Goal: Task Accomplishment & Management: Manage account settings

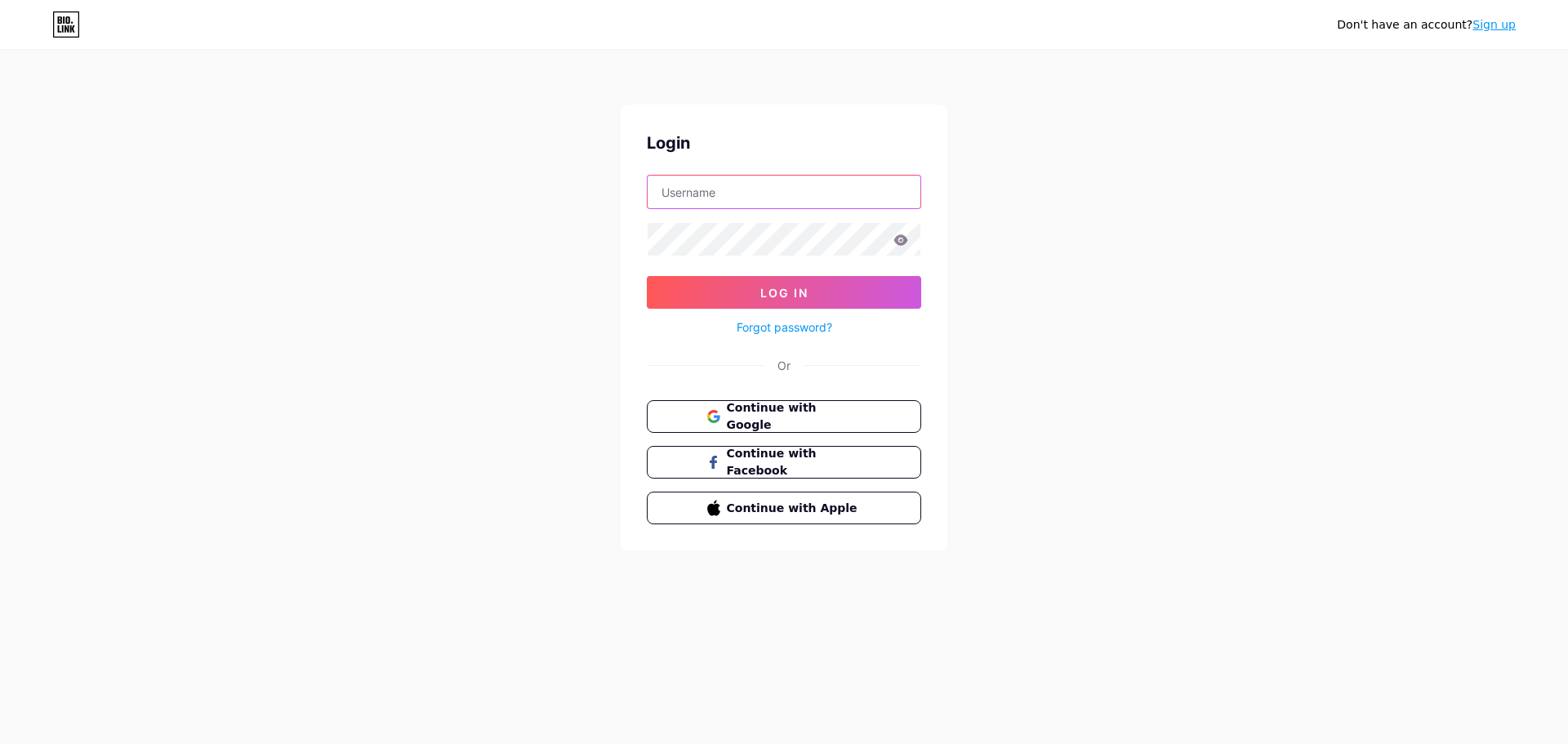
type input "quandary"
click at [781, 293] on span "Log In" at bounding box center [784, 293] width 48 height 14
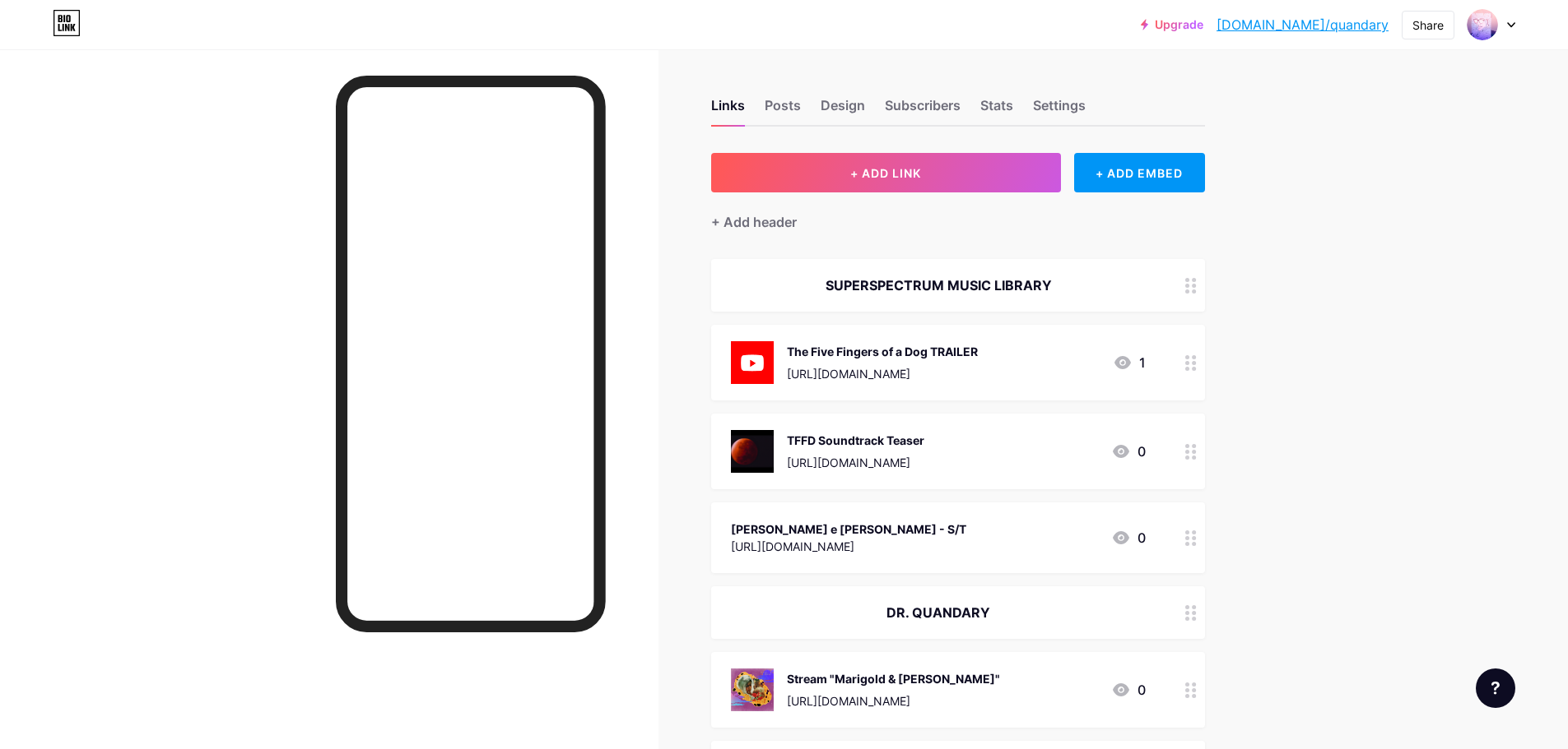
click at [1521, 29] on div "Upgrade [DOMAIN_NAME]/[PERSON_NAME]... [DOMAIN_NAME]/quandary Share Switch acco…" at bounding box center [784, 25] width 1568 height 30
click at [1505, 27] on div at bounding box center [1491, 25] width 48 height 30
click at [1336, 223] on li "Logout" at bounding box center [1412, 231] width 204 height 44
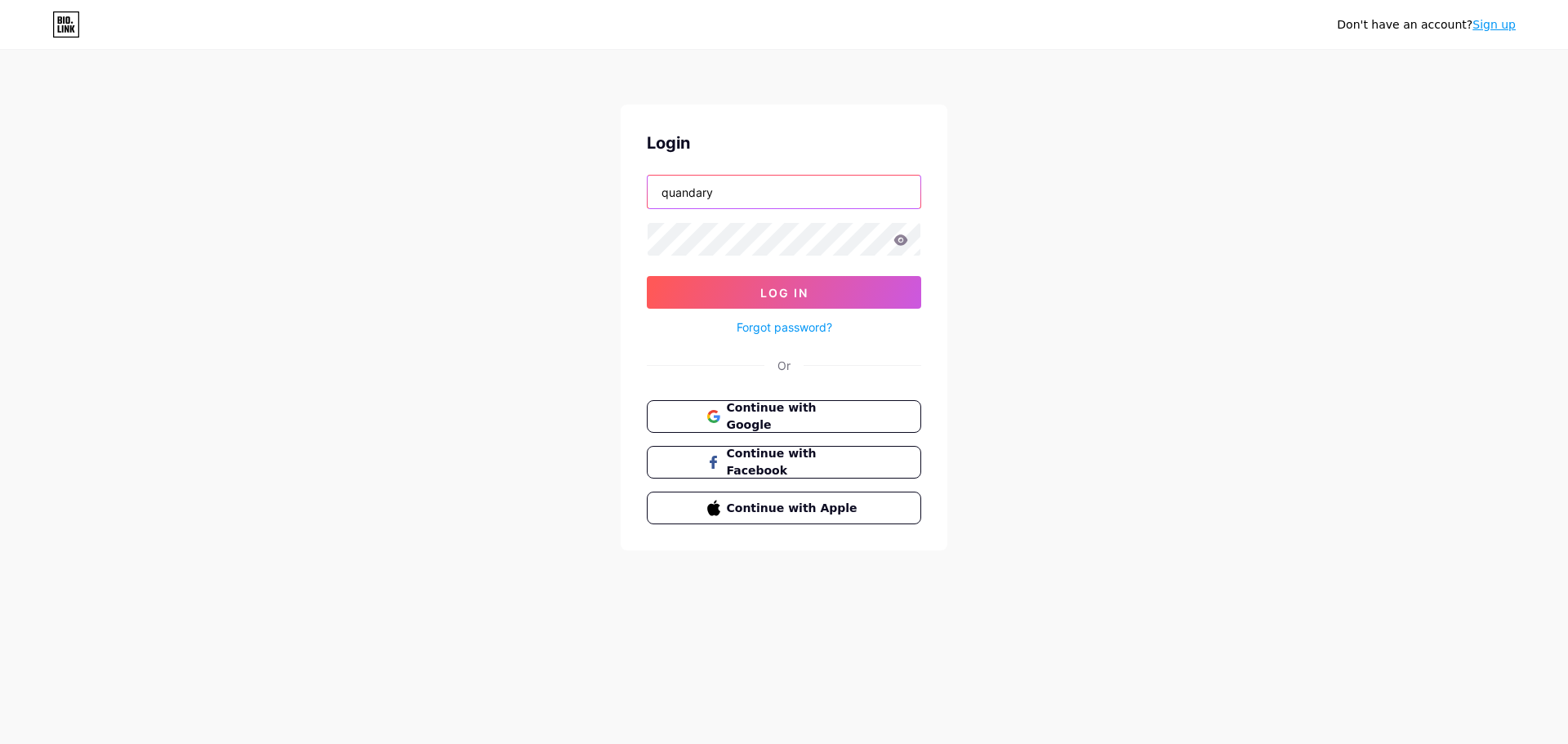
click at [648, 176] on div at bounding box center [648, 176] width 0 height 0
type input "[EMAIL_ADDRESS][DOMAIN_NAME]"
click at [809, 294] on button "Log In" at bounding box center [784, 293] width 275 height 33
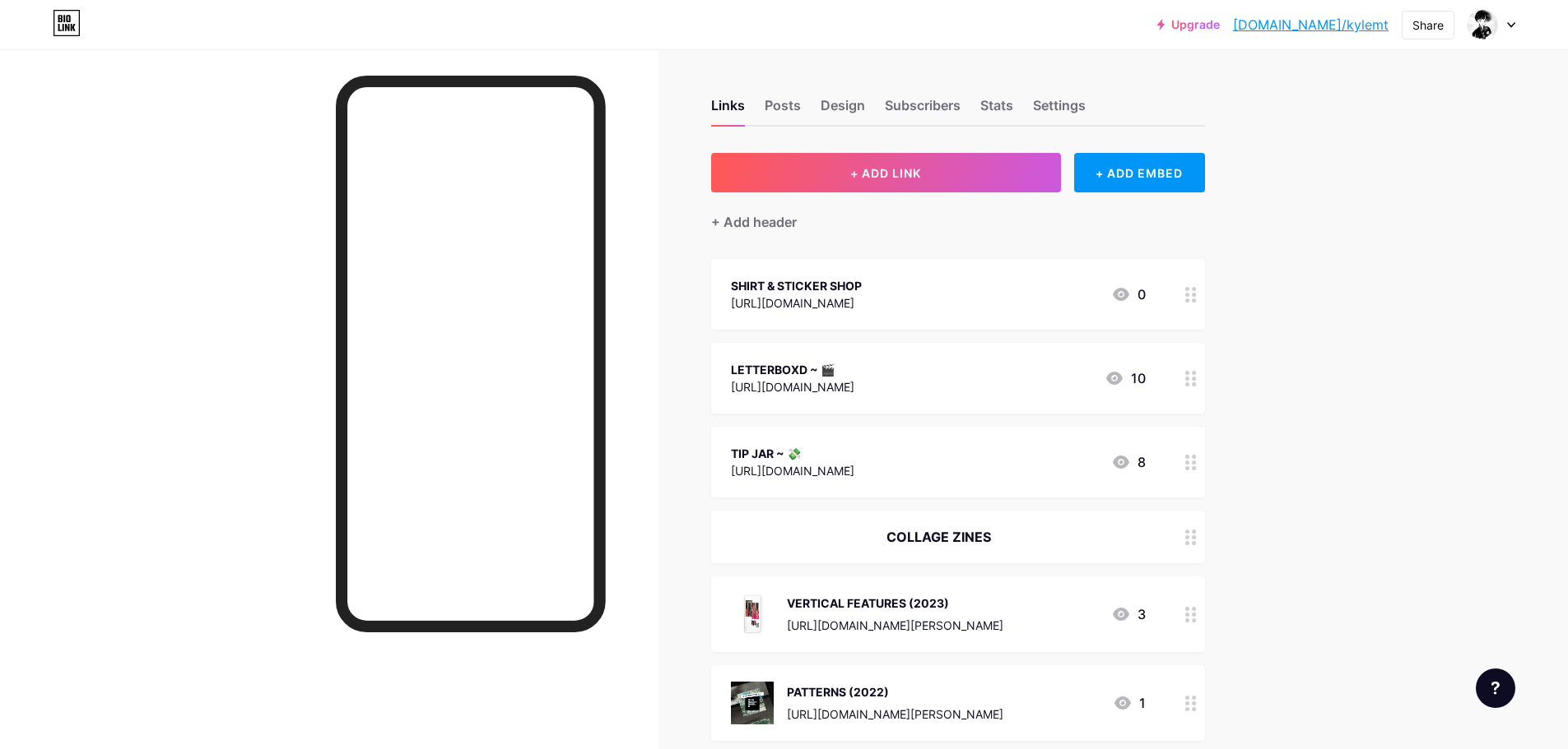
click at [1219, 26] on link "Upgrade" at bounding box center [1188, 24] width 62 height 13
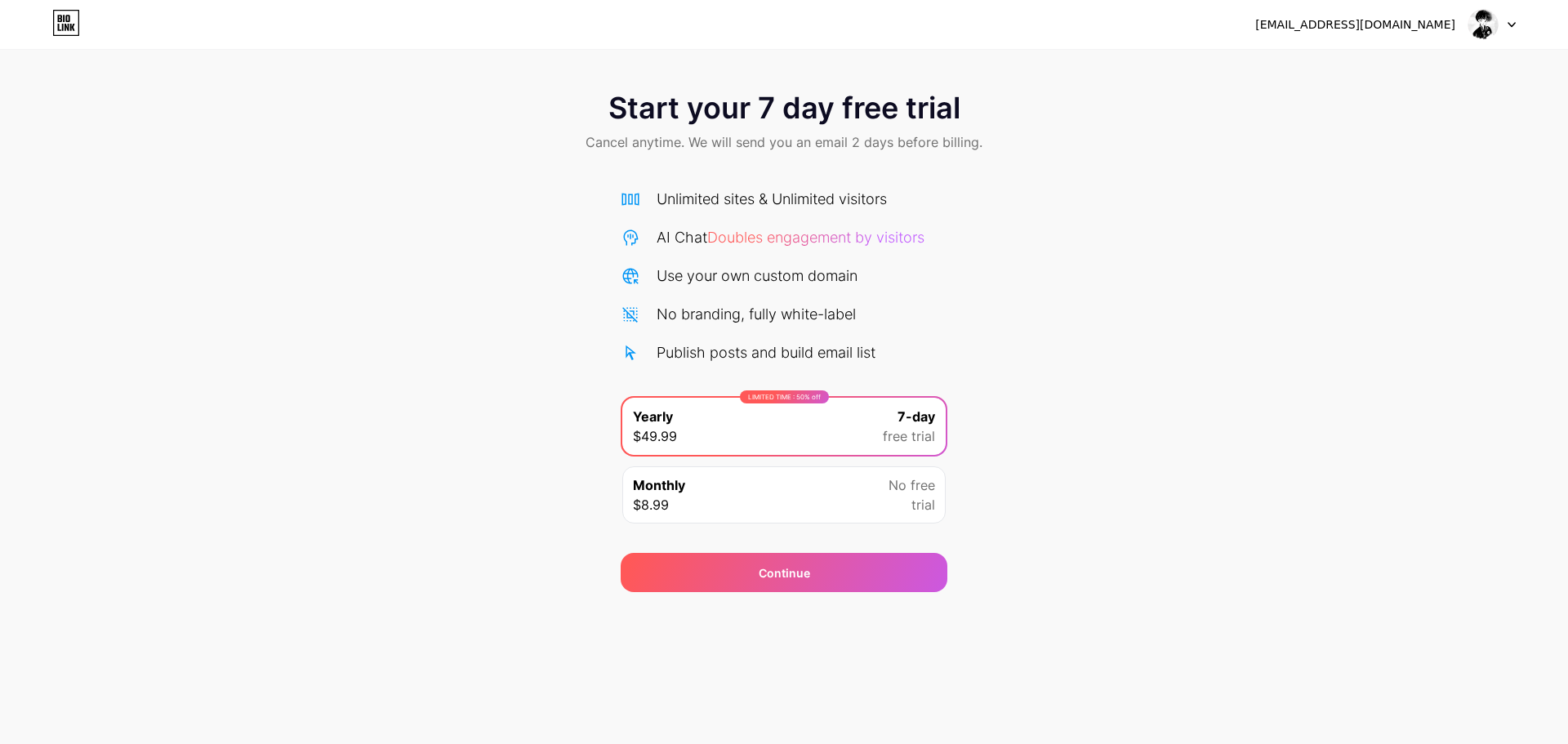
click at [1175, 473] on div "Start your 7 day free trial Cancel anytime. We will send you an email 2 days be…" at bounding box center [784, 334] width 1568 height 517
